Goal: Task Accomplishment & Management: Manage account settings

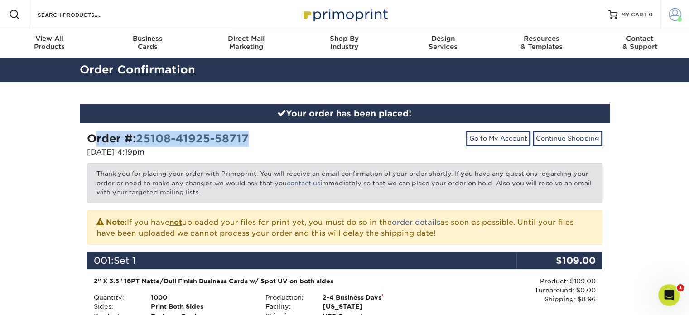
click at [671, 15] on span at bounding box center [675, 14] width 13 height 13
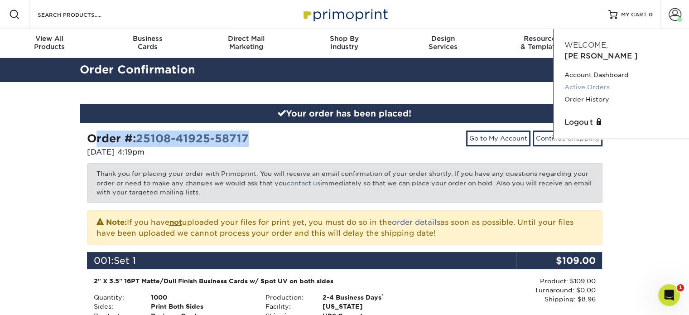
click at [582, 81] on link "Active Orders" at bounding box center [622, 87] width 114 height 12
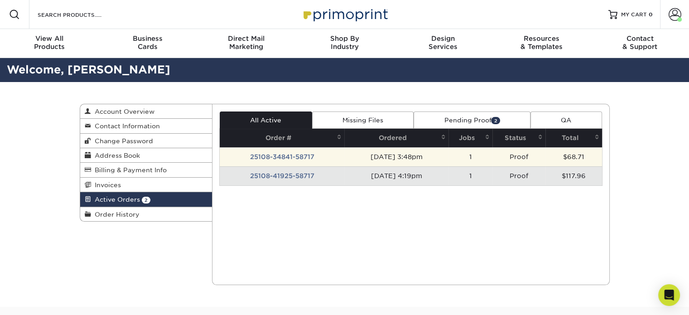
click at [291, 156] on td "25108-34841-58717" at bounding box center [282, 156] width 125 height 19
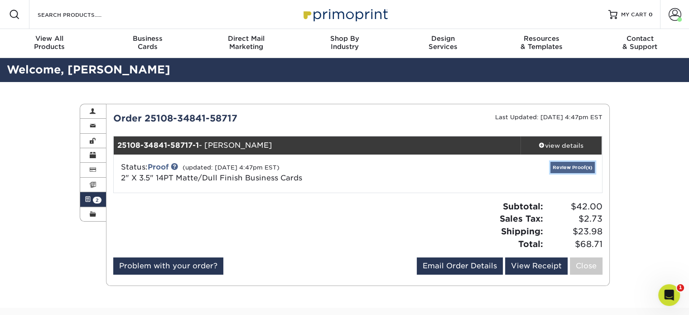
click at [569, 166] on link "Review Proof(s)" at bounding box center [573, 167] width 44 height 11
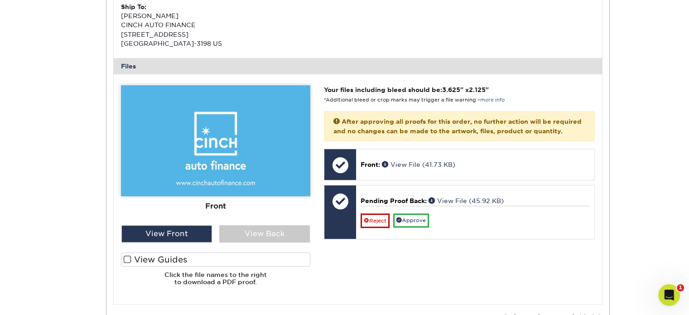
scroll to position [317, 0]
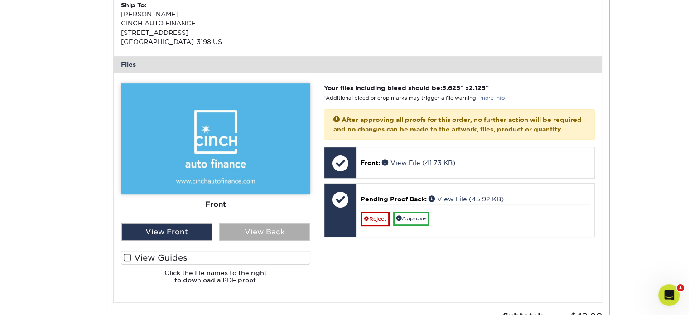
click at [276, 230] on div "View Back" at bounding box center [264, 231] width 91 height 17
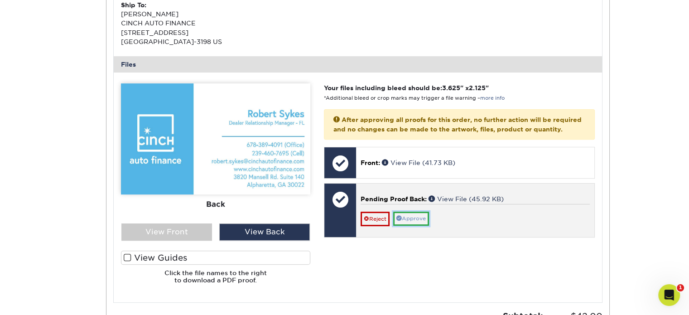
click at [408, 226] on link "Approve" at bounding box center [411, 219] width 36 height 14
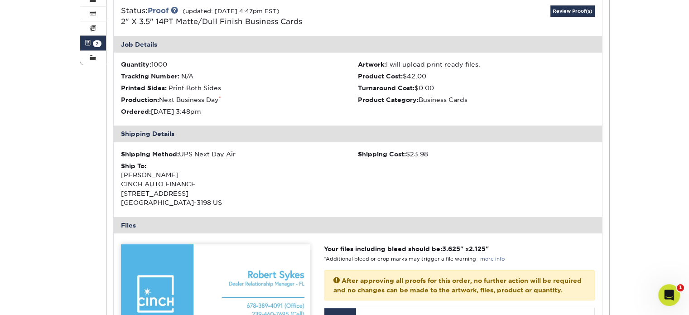
scroll to position [45, 0]
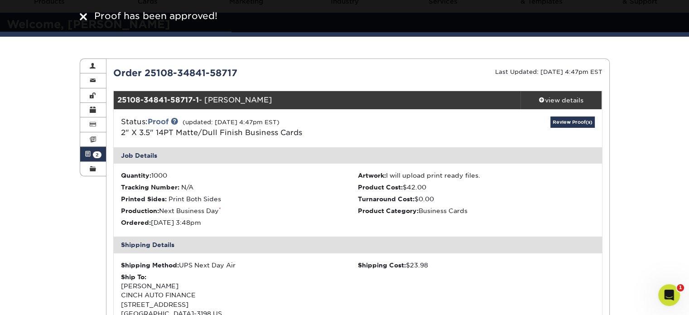
click at [82, 19] on img at bounding box center [83, 16] width 7 height 7
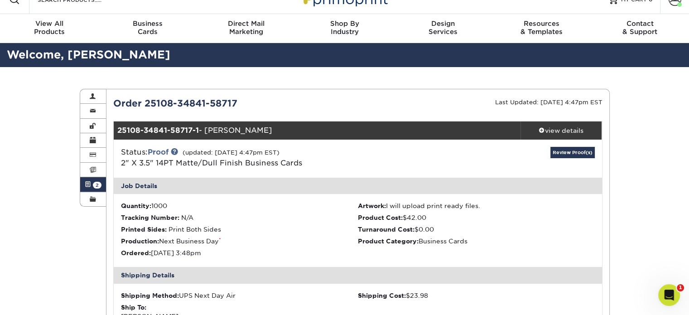
scroll to position [0, 0]
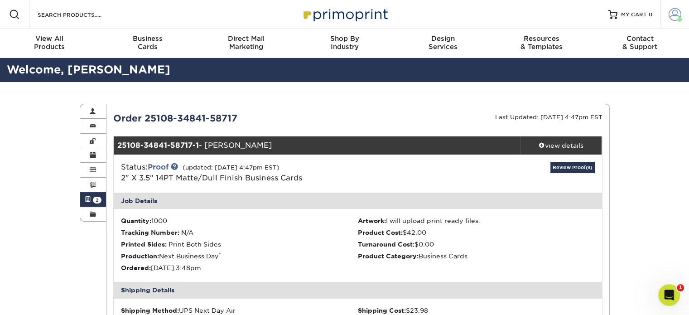
click at [682, 15] on link "Account" at bounding box center [674, 14] width 29 height 29
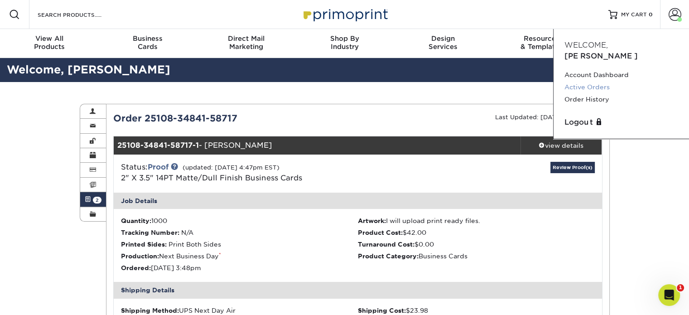
click at [578, 81] on link "Active Orders" at bounding box center [622, 87] width 114 height 12
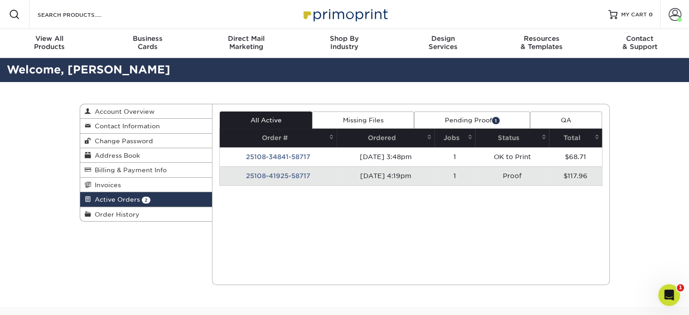
click at [298, 178] on td "25108-41925-58717" at bounding box center [278, 175] width 117 height 19
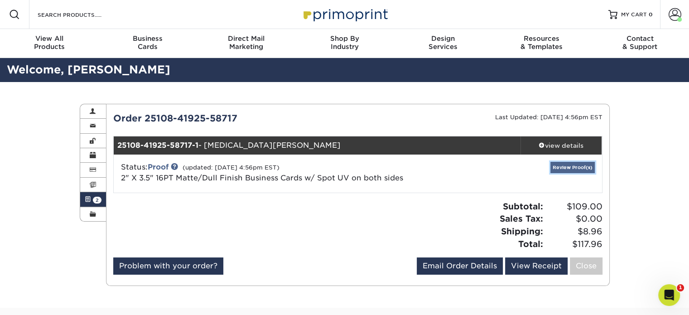
click at [561, 169] on link "Review Proof(s)" at bounding box center [573, 167] width 44 height 11
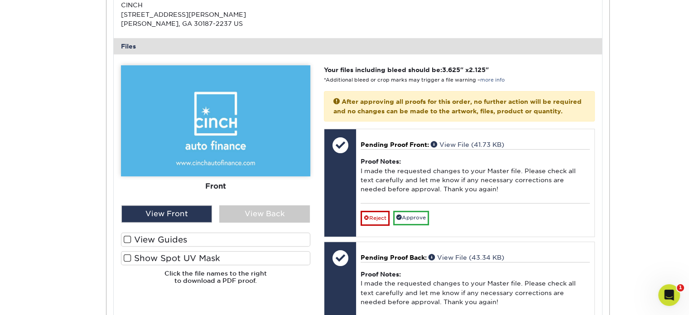
scroll to position [453, 0]
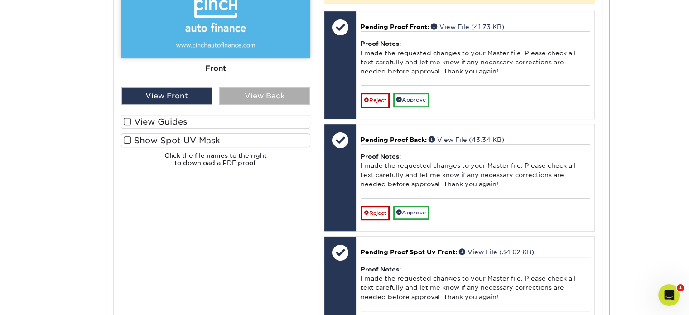
click at [280, 101] on div "View Back" at bounding box center [264, 95] width 91 height 17
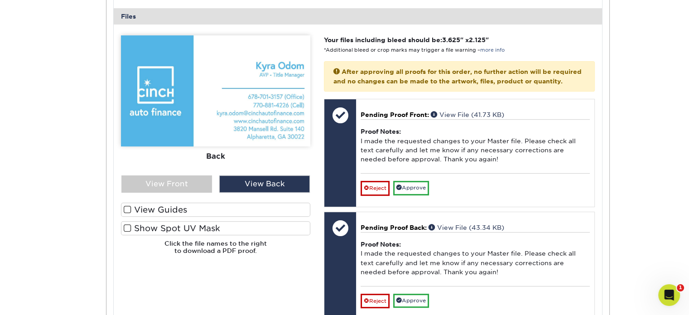
scroll to position [363, 0]
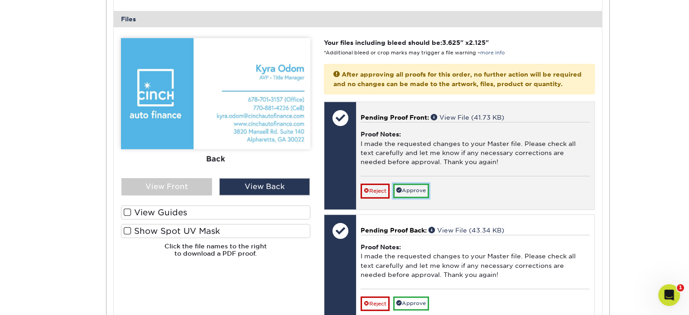
click at [421, 198] on link "Approve" at bounding box center [411, 191] width 36 height 14
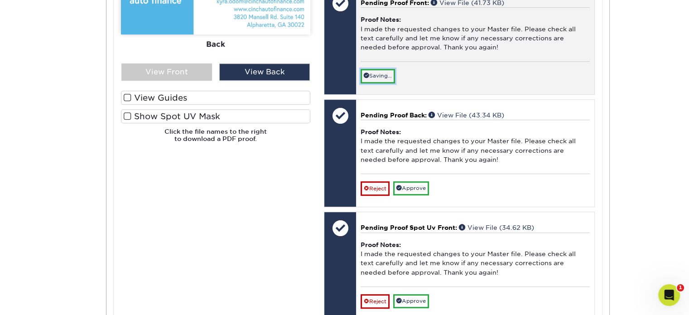
scroll to position [498, 0]
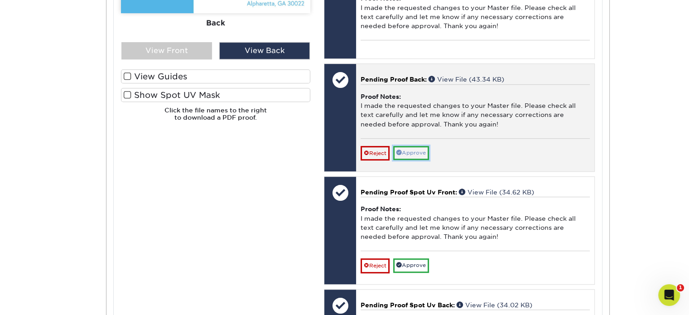
click at [418, 160] on link "Approve" at bounding box center [411, 153] width 36 height 14
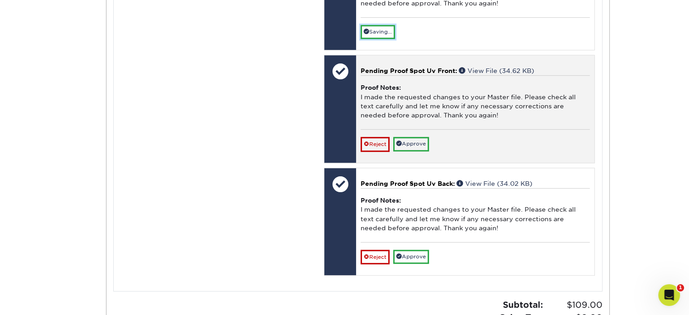
scroll to position [634, 0]
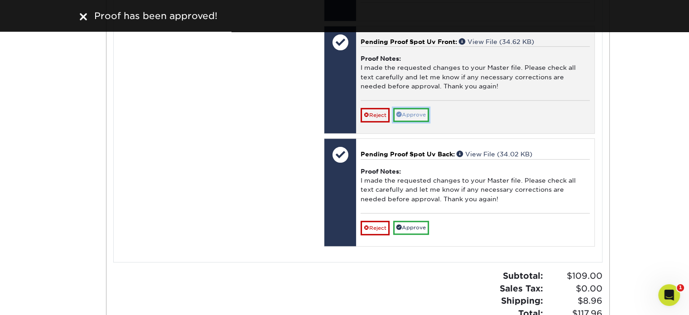
click at [412, 122] on link "Approve" at bounding box center [411, 115] width 36 height 14
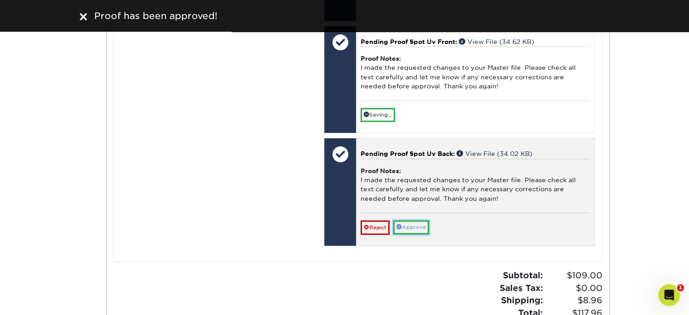
click at [419, 234] on link "Approve" at bounding box center [411, 227] width 36 height 14
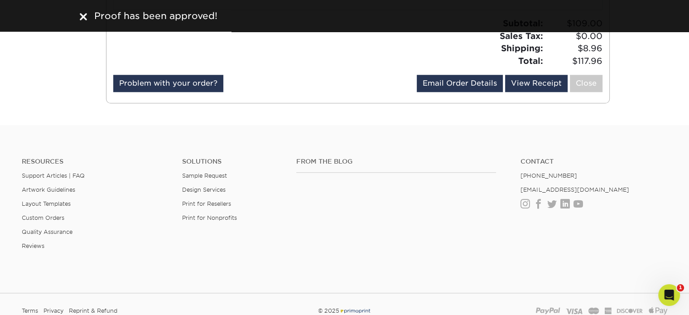
scroll to position [861, 0]
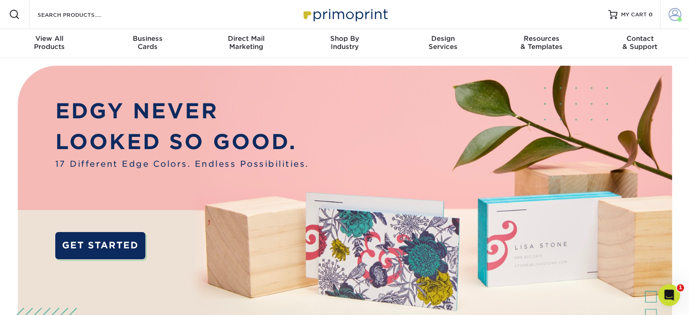
click at [673, 13] on span at bounding box center [675, 14] width 13 height 13
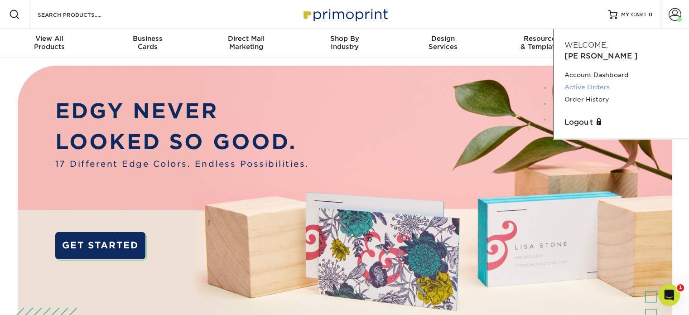
click at [582, 81] on link "Active Orders" at bounding box center [622, 87] width 114 height 12
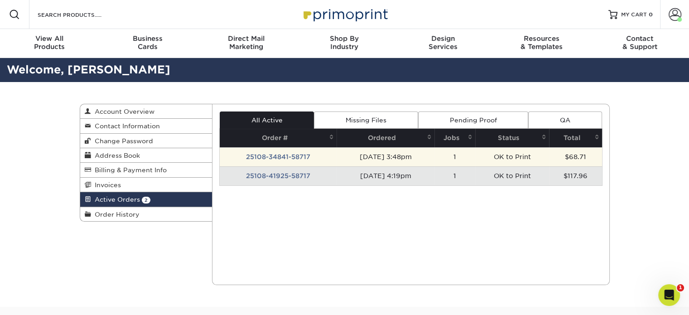
click at [295, 158] on td "25108-34841-58717" at bounding box center [278, 156] width 117 height 19
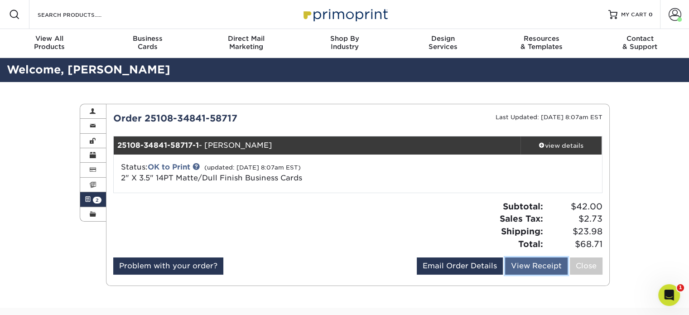
click at [540, 268] on link "View Receipt" at bounding box center [536, 265] width 63 height 17
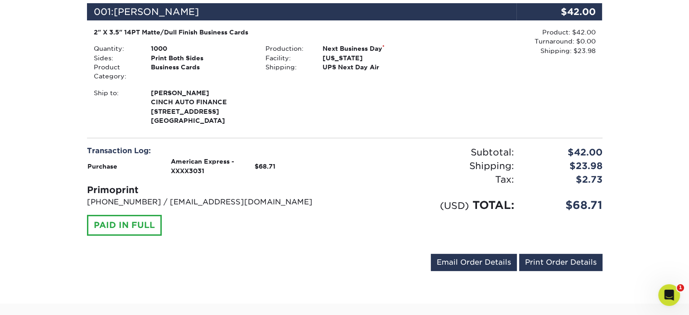
scroll to position [227, 0]
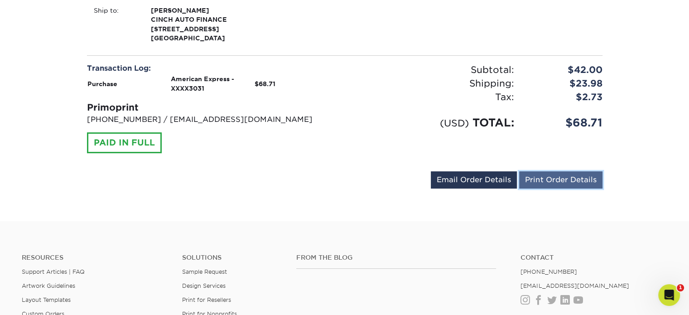
click at [544, 183] on link "Print Order Details" at bounding box center [560, 179] width 83 height 17
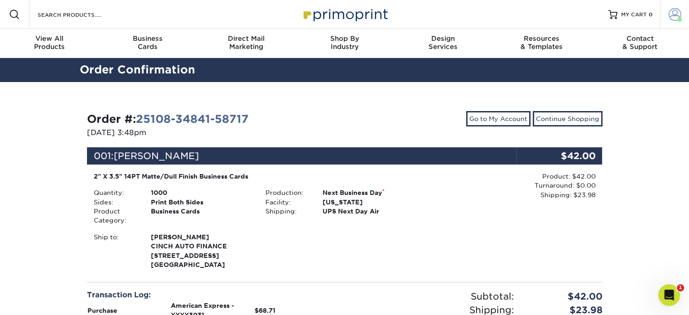
click at [673, 16] on span at bounding box center [675, 14] width 13 height 13
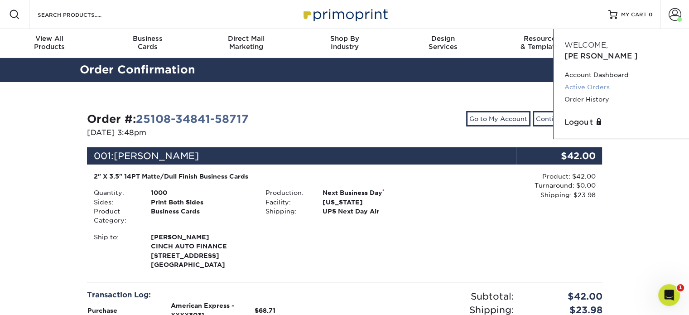
click at [587, 81] on link "Active Orders" at bounding box center [622, 87] width 114 height 12
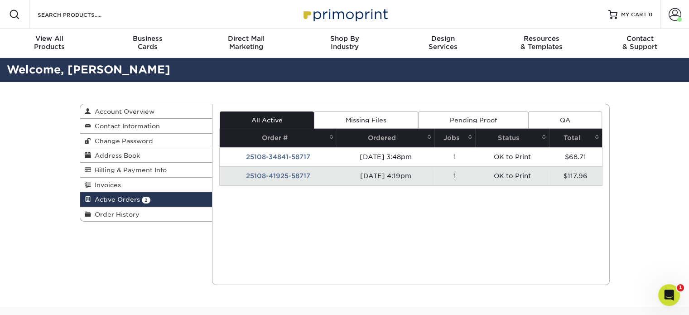
click at [288, 175] on td "25108-41925-58717" at bounding box center [278, 175] width 117 height 19
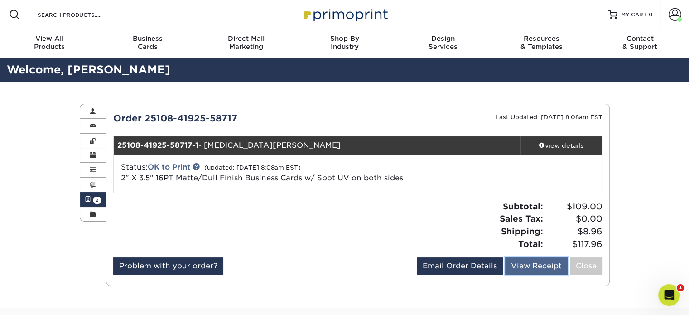
click at [532, 266] on link "View Receipt" at bounding box center [536, 265] width 63 height 17
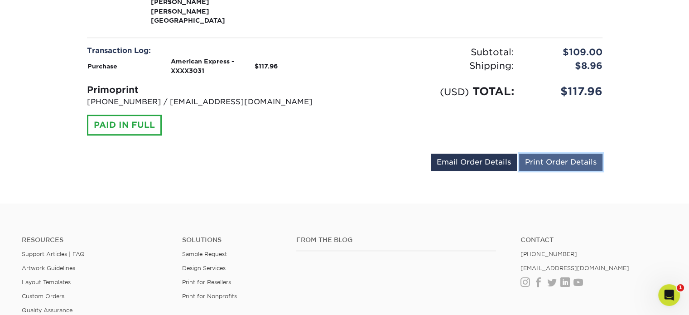
click at [537, 154] on link "Print Order Details" at bounding box center [560, 162] width 83 height 17
